Goal: Information Seeking & Learning: Learn about a topic

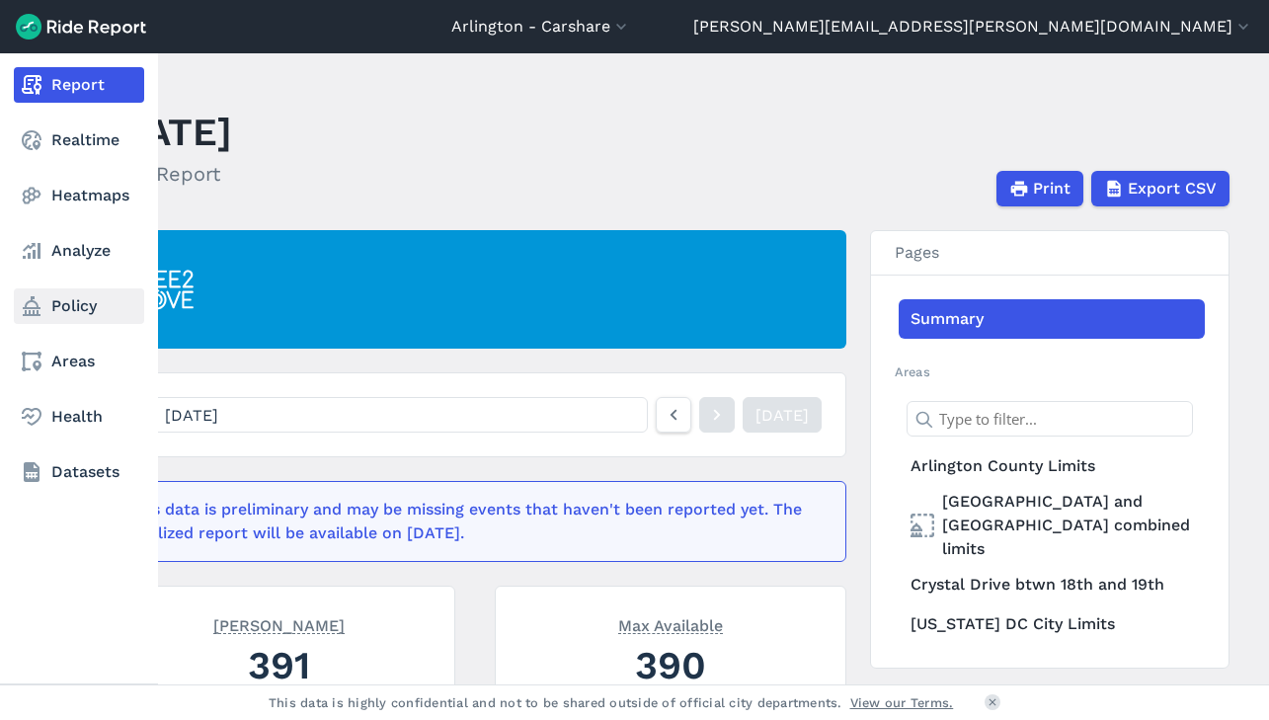
click at [46, 306] on link "Policy" at bounding box center [79, 306] width 130 height 36
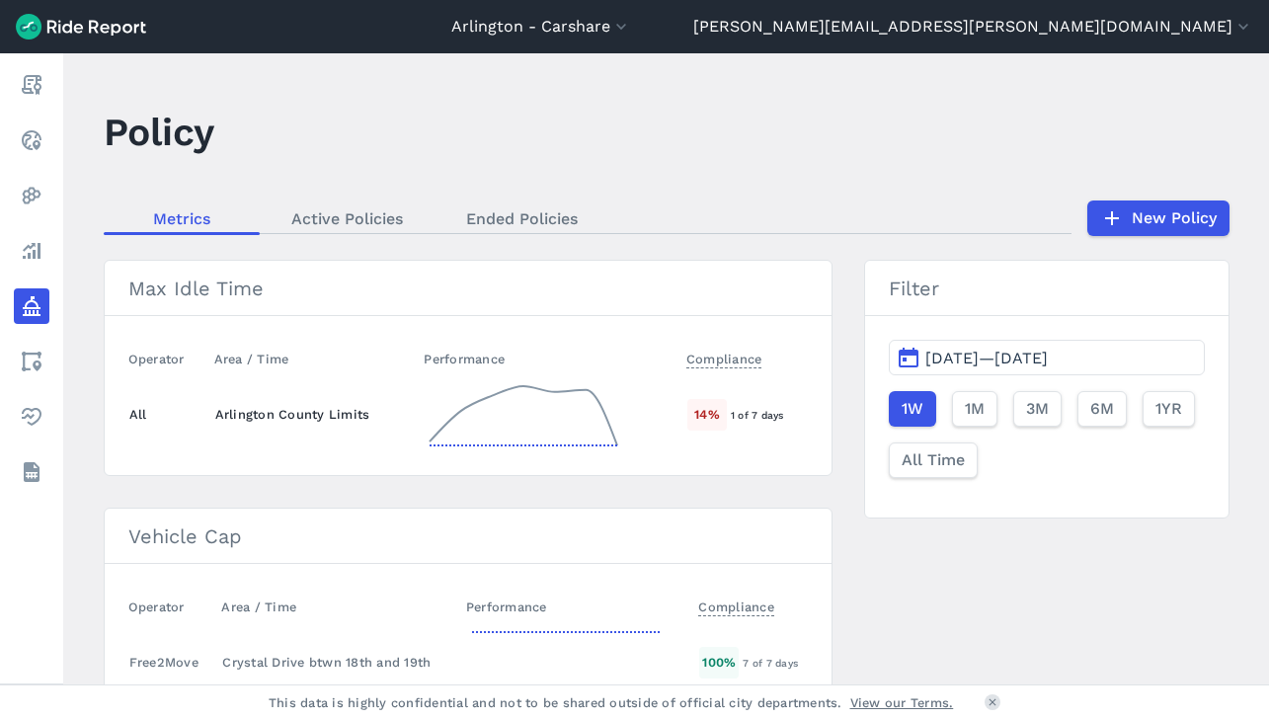
click at [238, 422] on div "Arlington County Limits" at bounding box center [311, 414] width 193 height 19
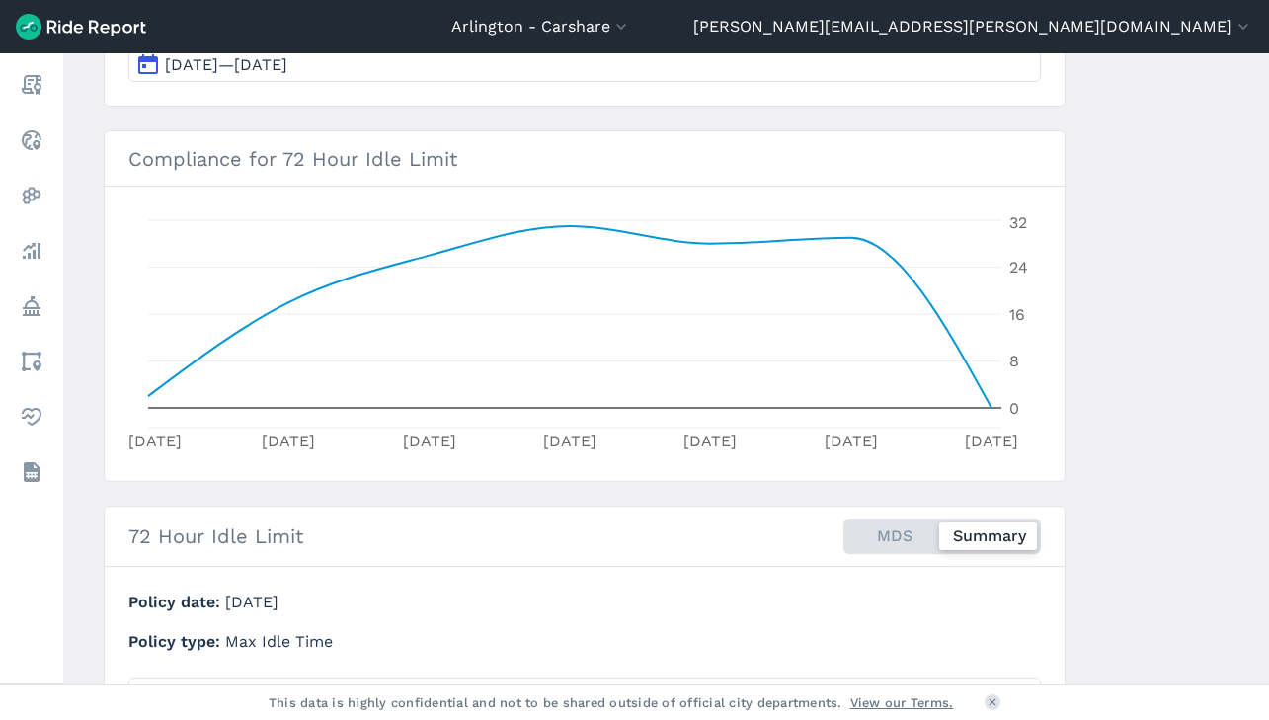
scroll to position [296, 0]
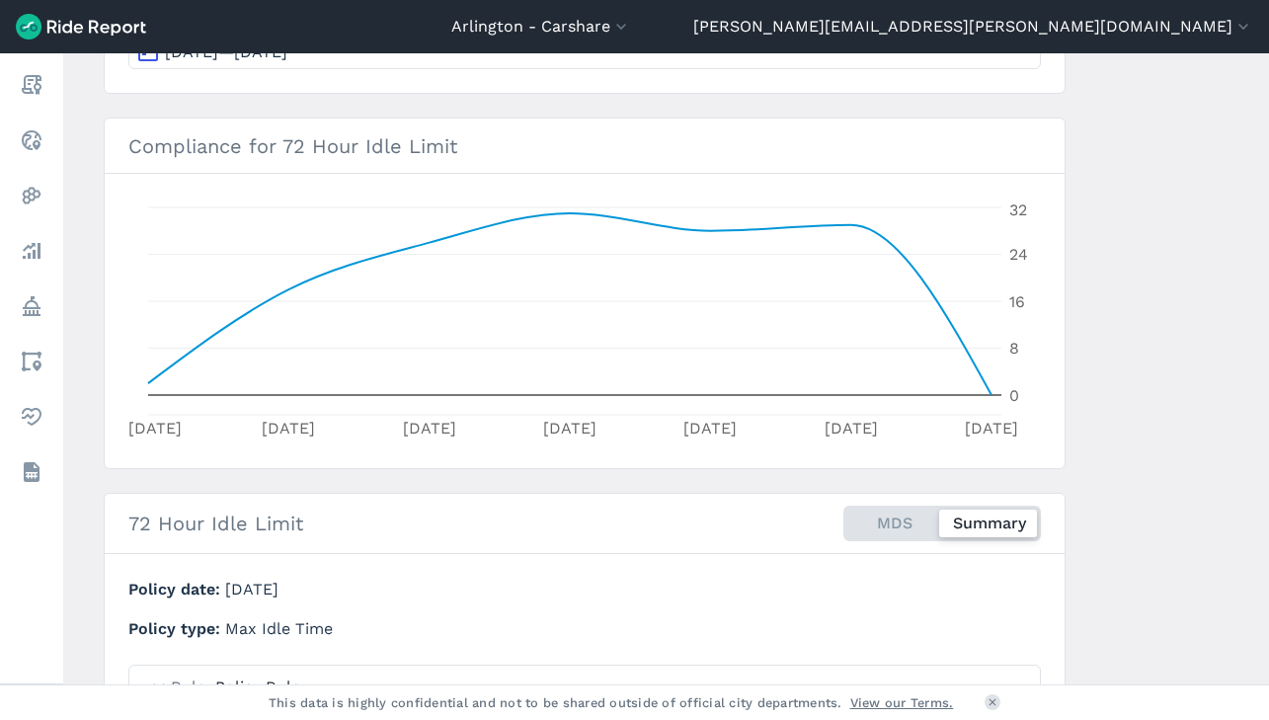
click at [863, 525] on div "MDS Summary" at bounding box center [943, 524] width 198 height 36
click at [844, 519] on input "MDS Summary" at bounding box center [844, 512] width 0 height 13
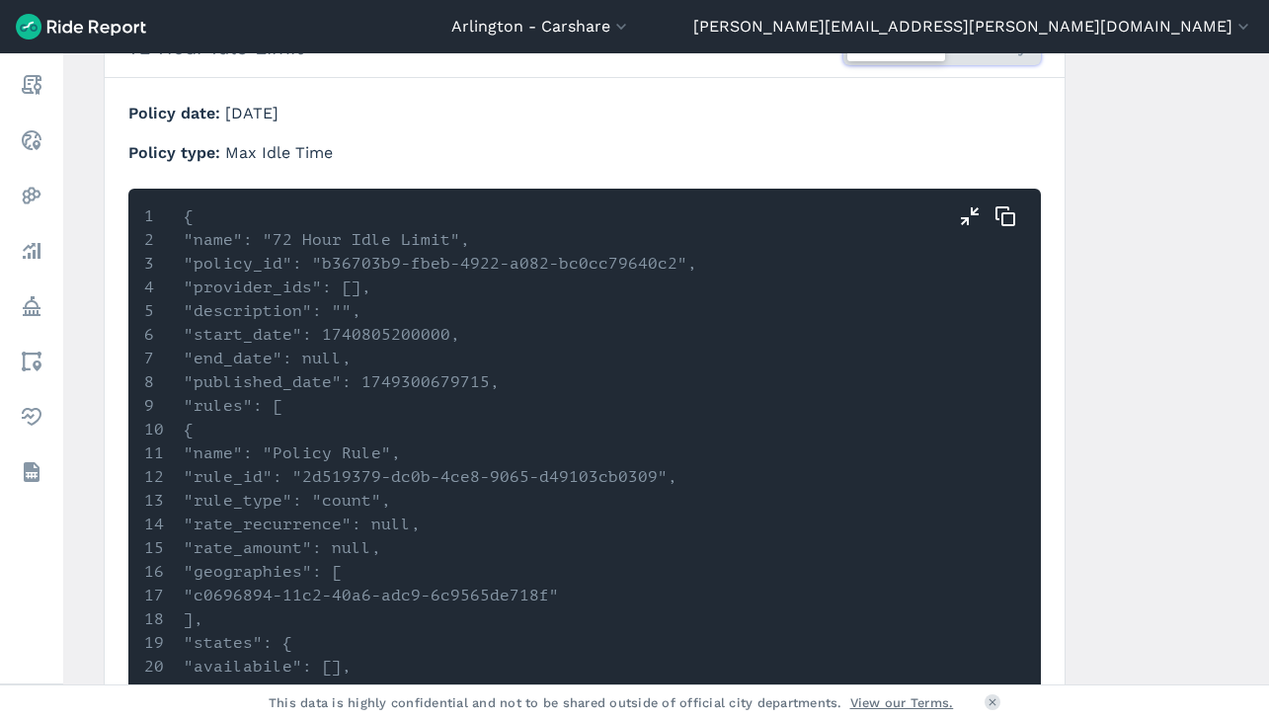
scroll to position [790, 0]
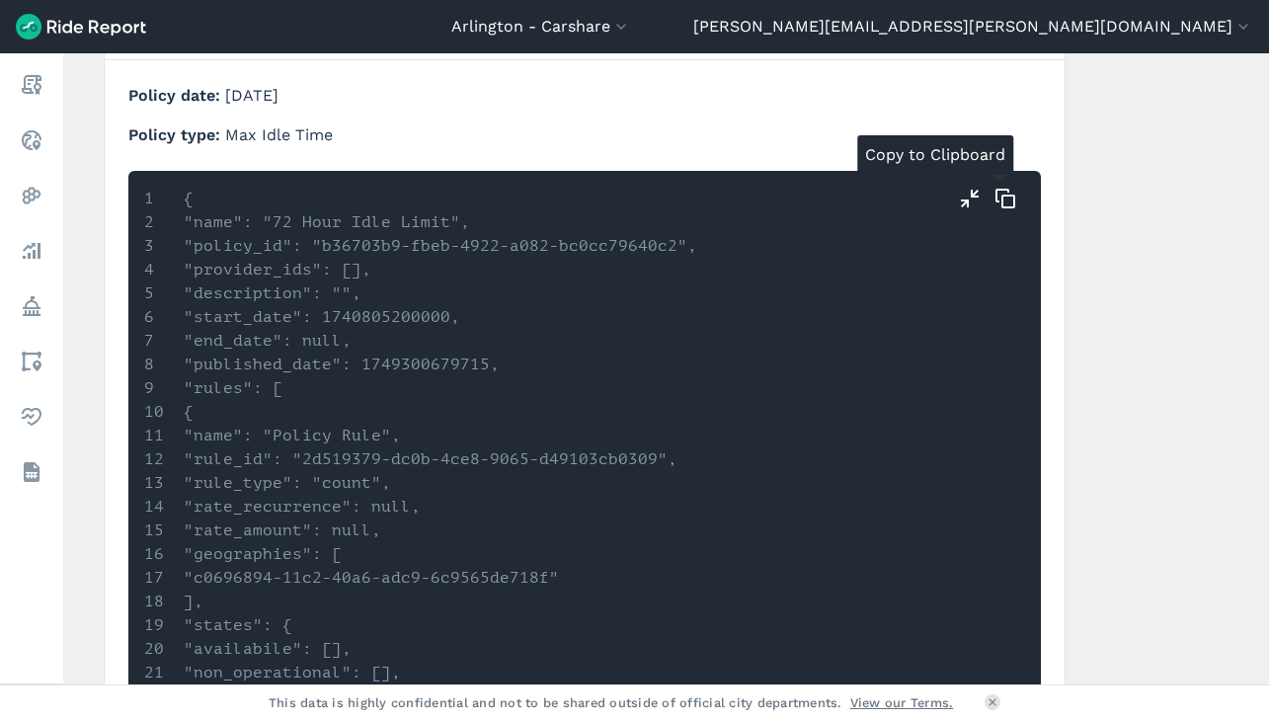
click at [995, 197] on icon "button" at bounding box center [1006, 199] width 24 height 24
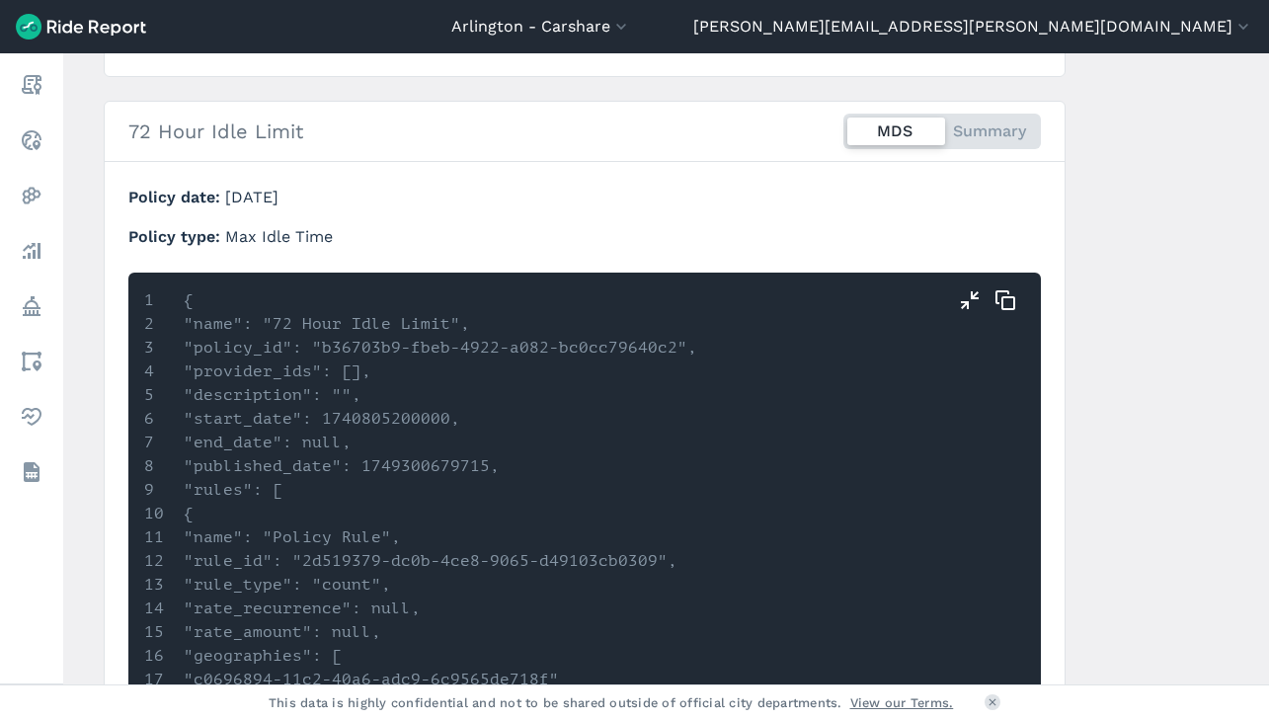
scroll to position [617, 0]
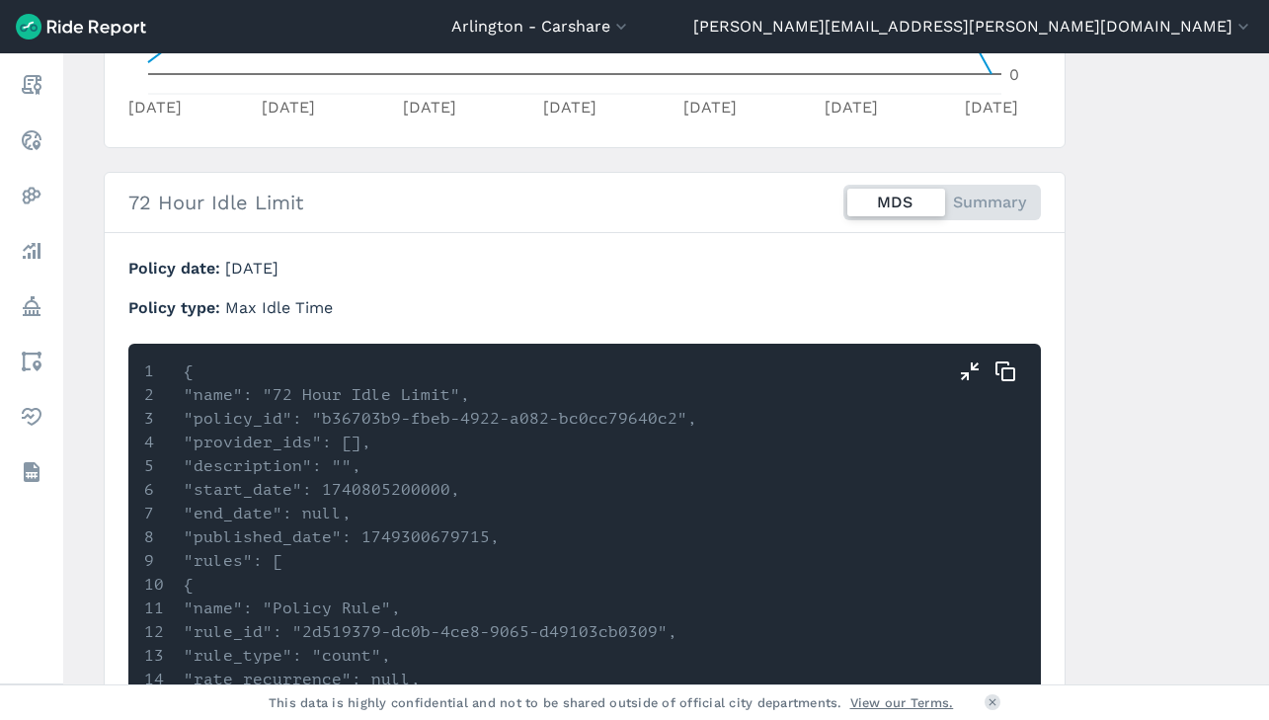
click at [905, 206] on div at bounding box center [897, 203] width 98 height 28
click at [844, 198] on input "MDS Summary" at bounding box center [844, 191] width 0 height 13
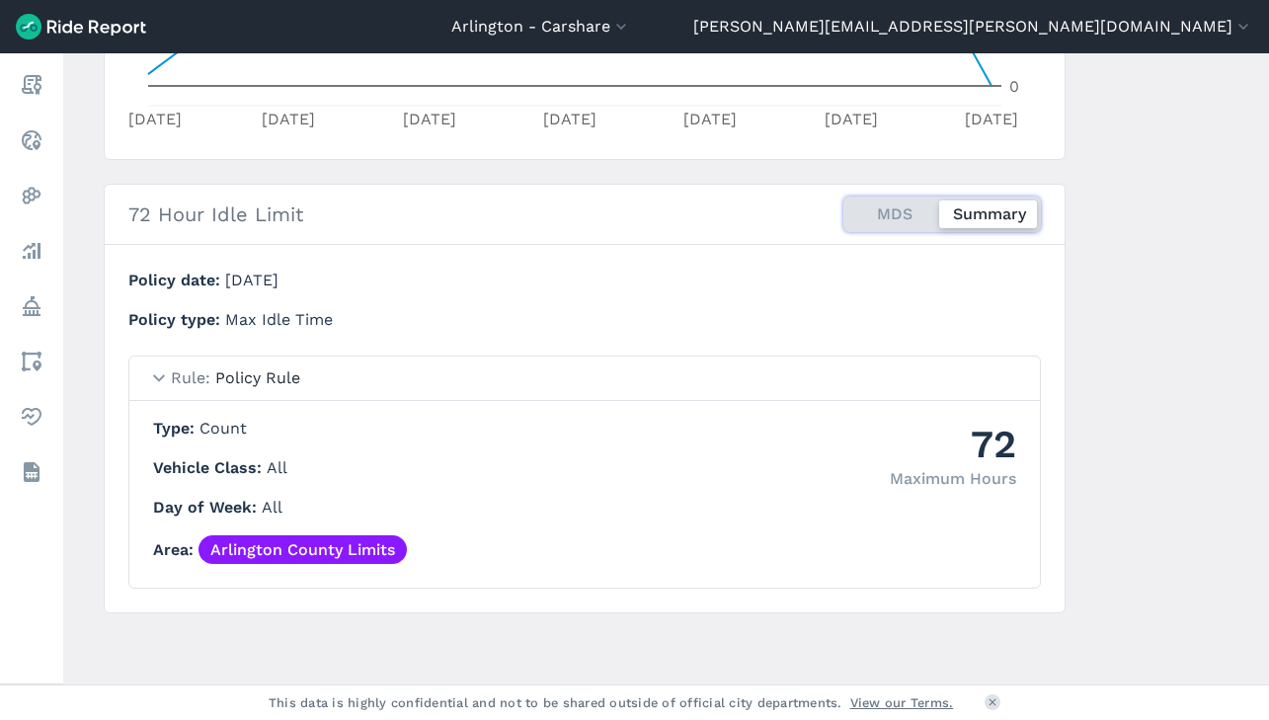
scroll to position [606, 0]
click at [905, 206] on div "MDS Summary" at bounding box center [943, 215] width 198 height 36
click at [844, 206] on input "MDS Summary" at bounding box center [844, 203] width 0 height 13
